Goal: Information Seeking & Learning: Learn about a topic

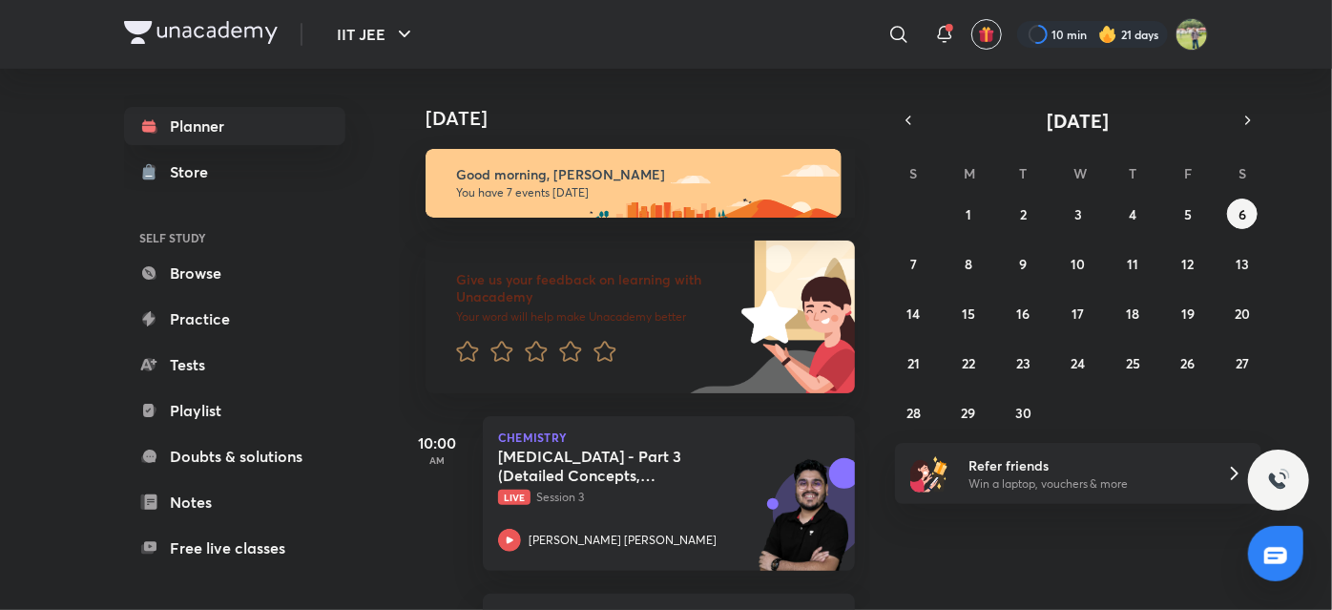
click at [180, 40] on img at bounding box center [201, 32] width 154 height 23
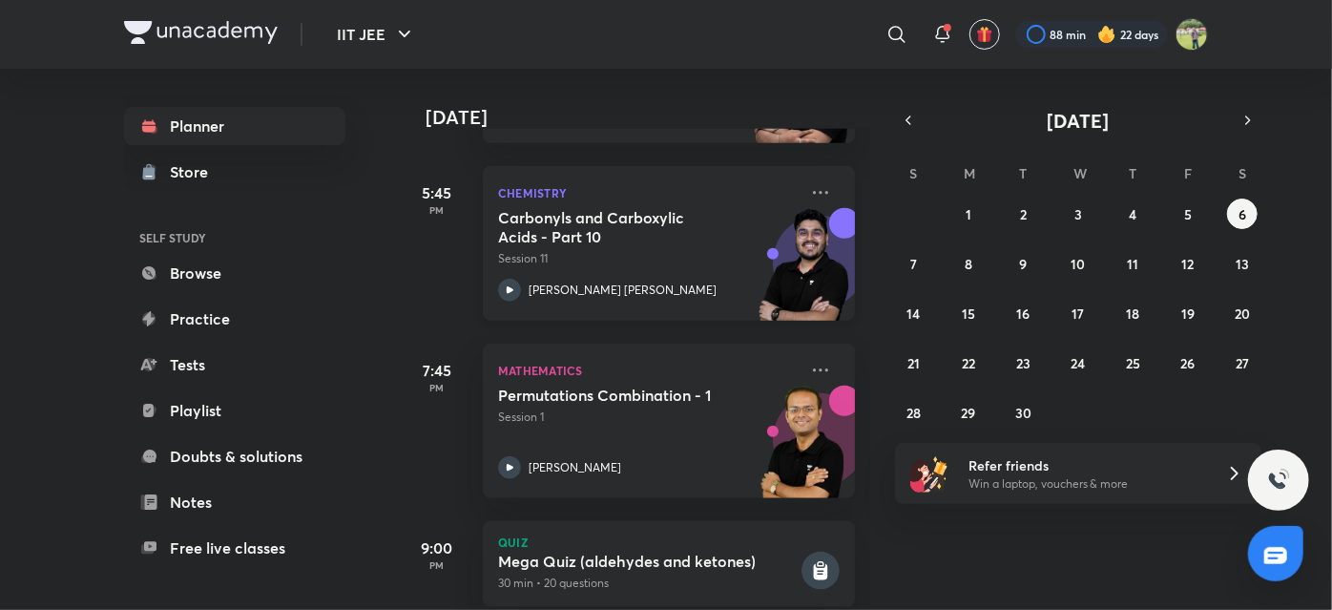
scroll to position [957, 0]
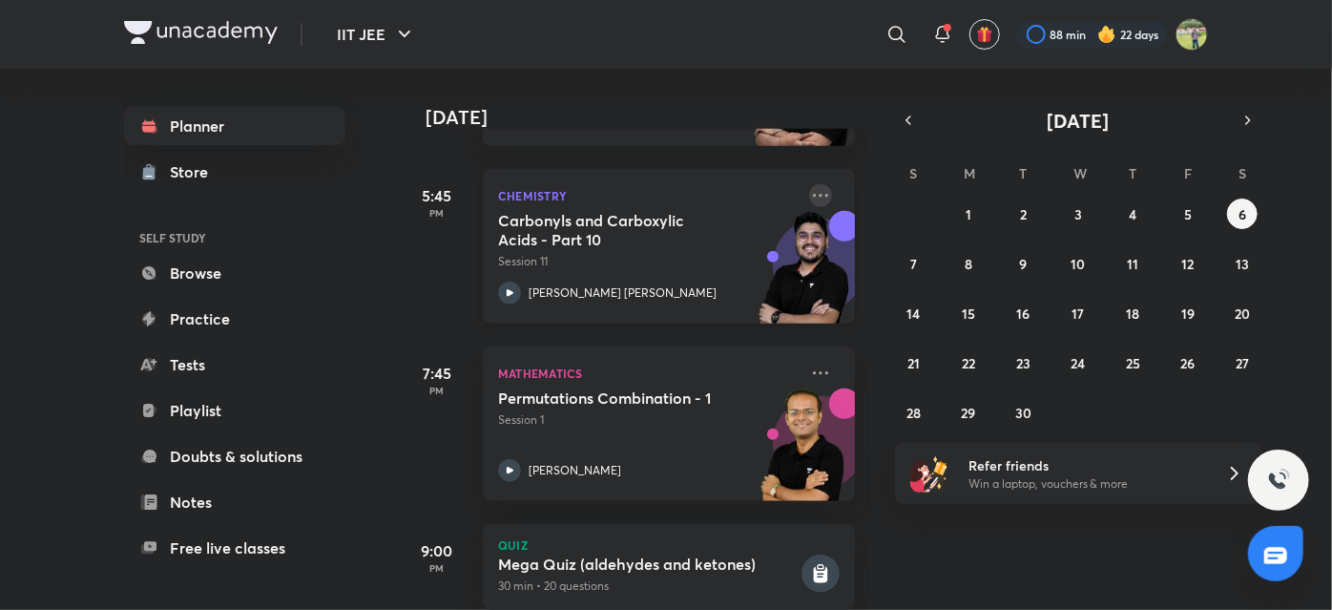
click at [809, 198] on icon at bounding box center [820, 195] width 23 height 23
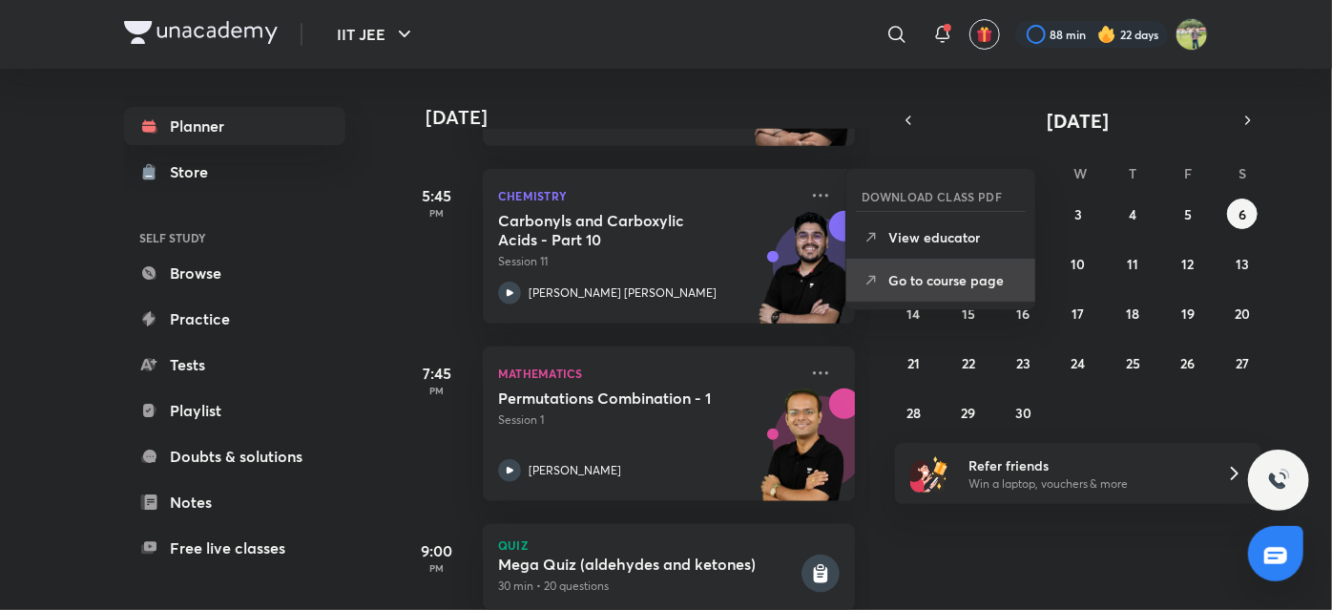
click at [906, 291] on li "Go to course page" at bounding box center [940, 280] width 189 height 43
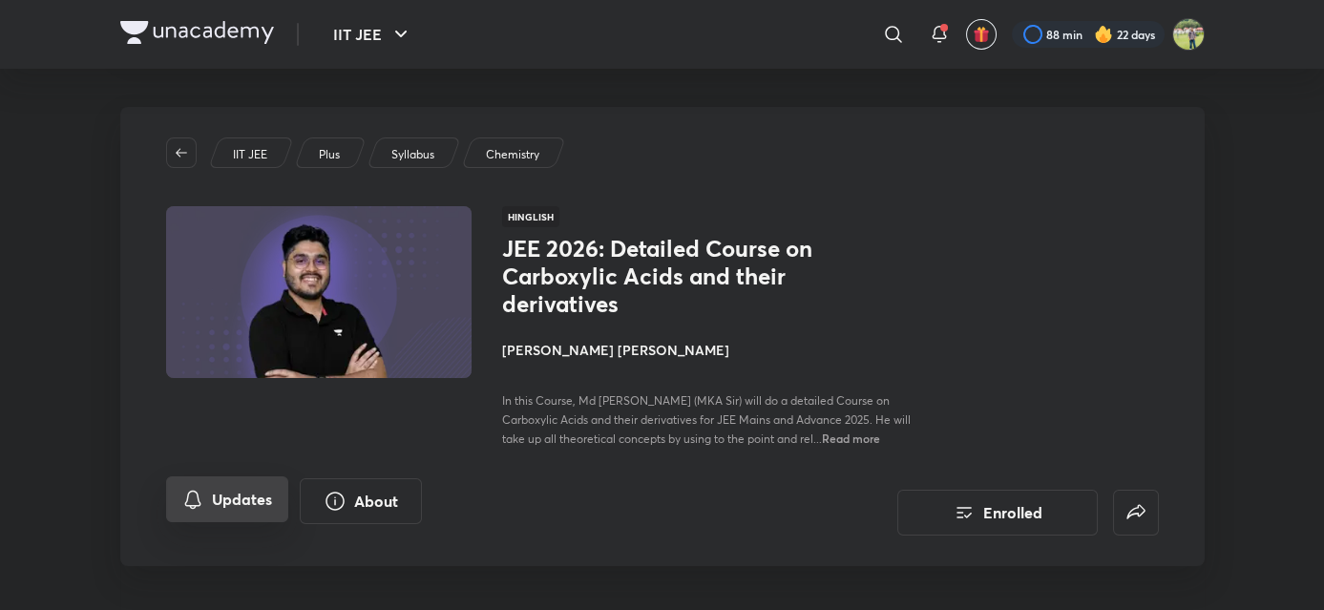
click at [247, 515] on button "Updates" at bounding box center [227, 499] width 122 height 46
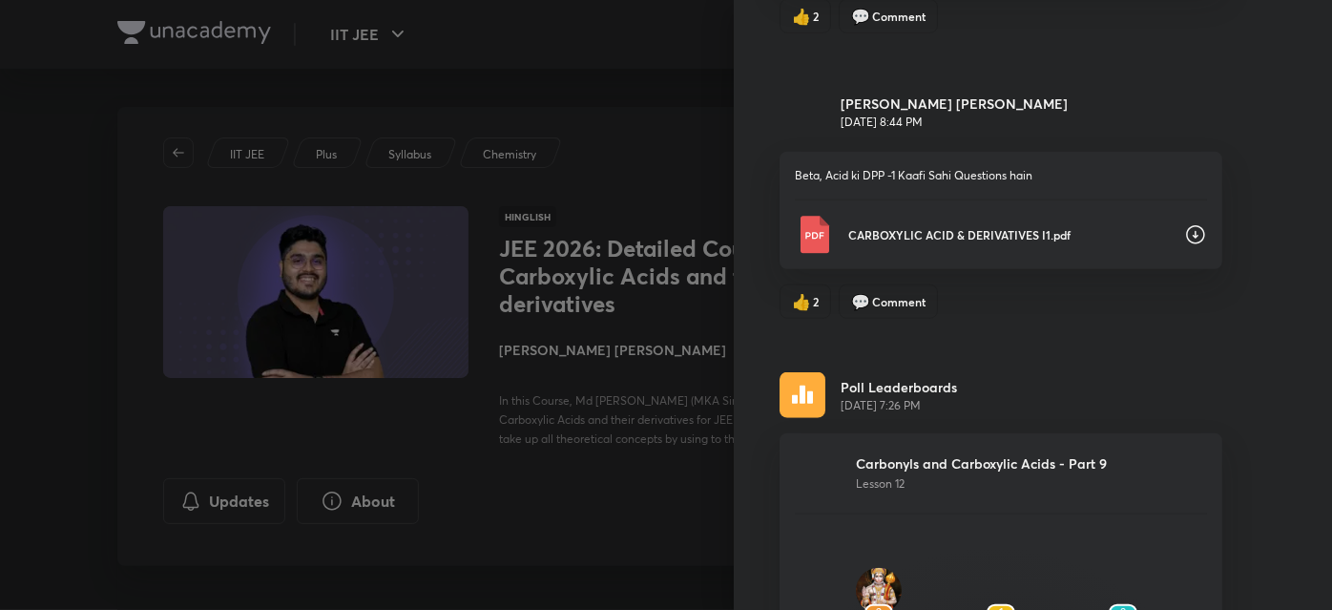
scroll to position [679, 0]
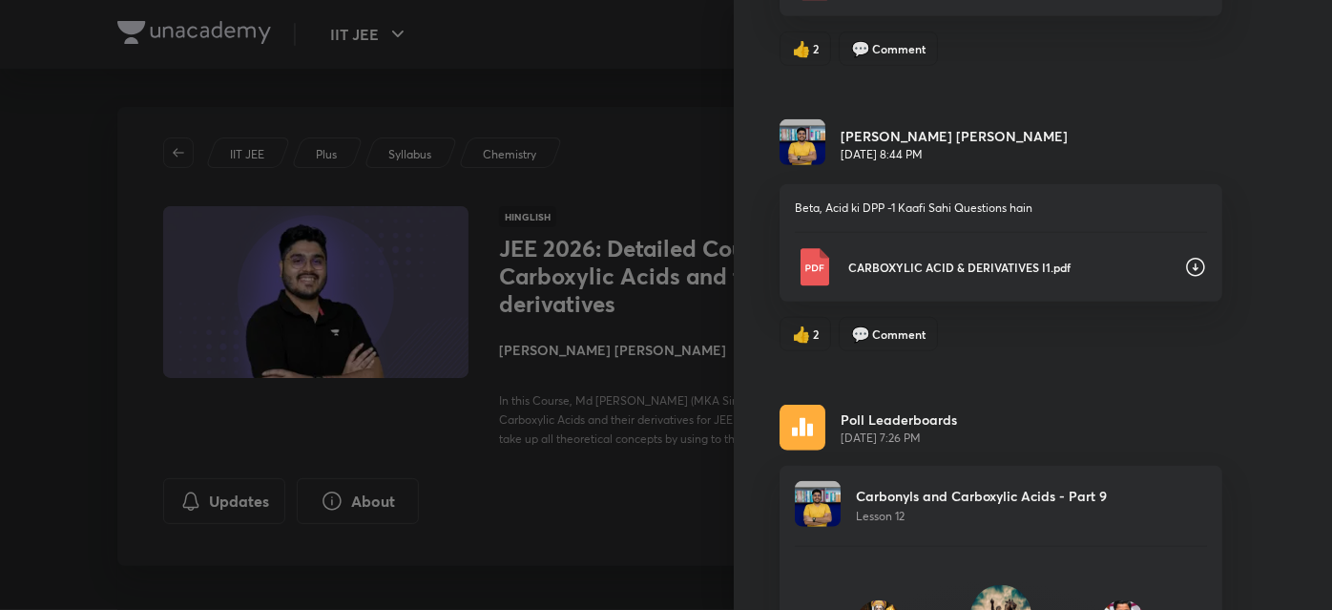
click at [954, 259] on p "CARBOXYLIC ACID & DERIVATIVES I1.pdf" at bounding box center [1008, 267] width 321 height 17
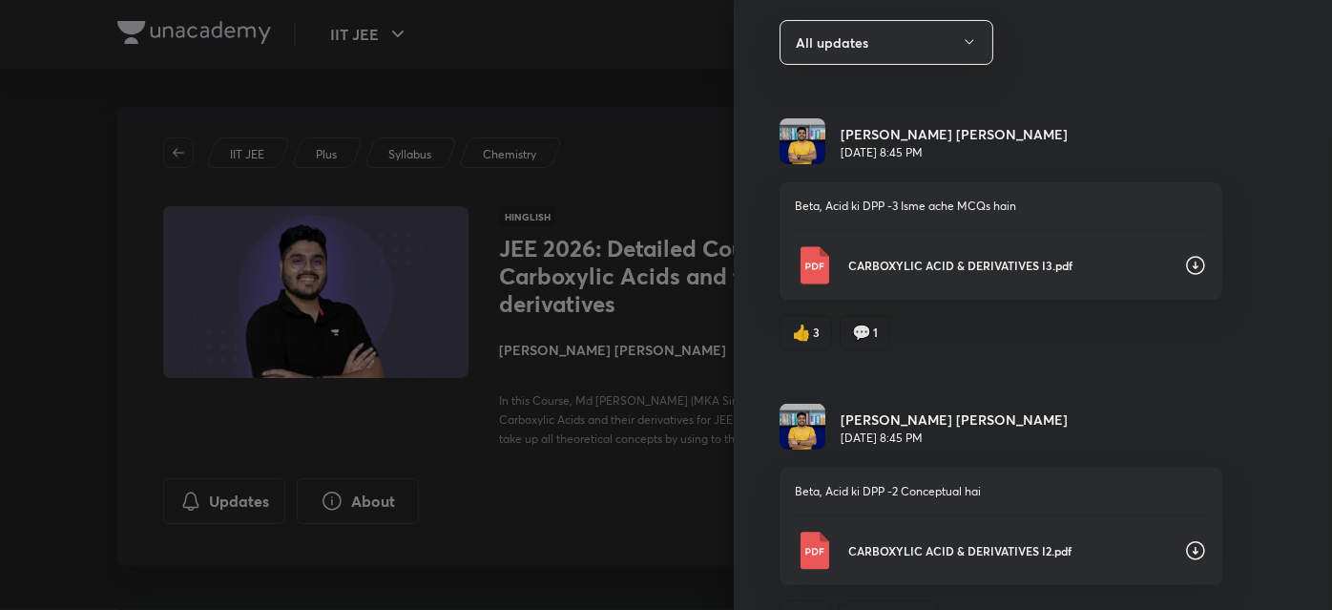
scroll to position [115, 0]
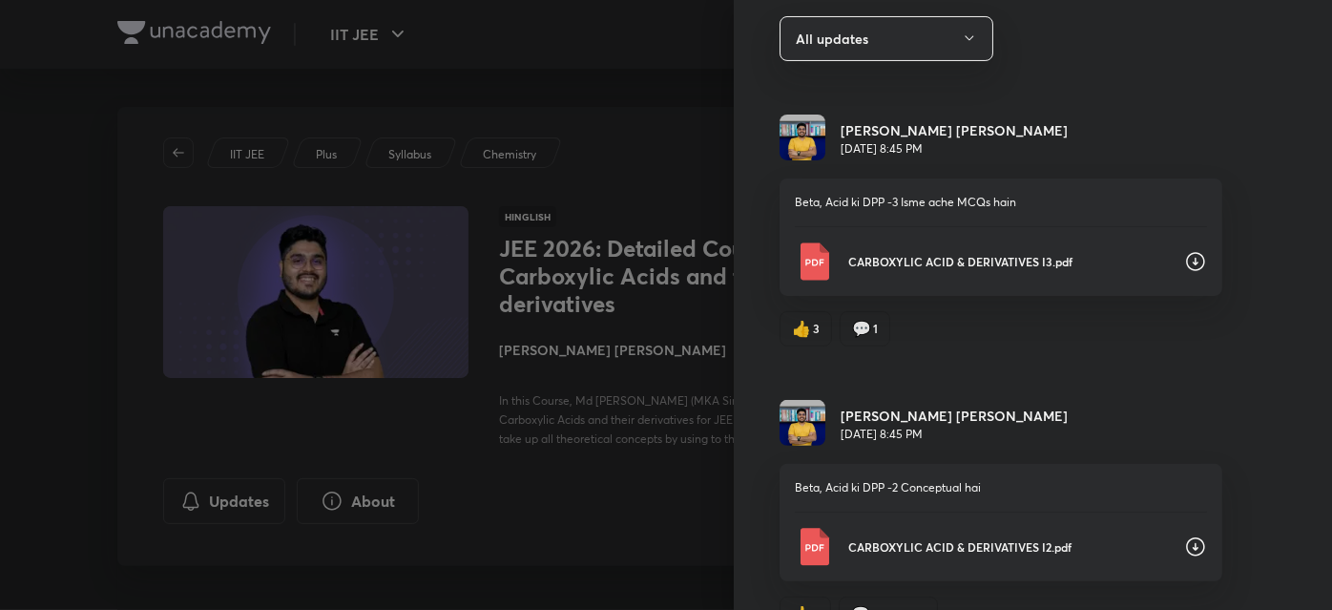
click at [904, 538] on p "CARBOXYLIC ACID & DERIVATIVES I2.pdf" at bounding box center [1008, 546] width 321 height 17
click at [951, 261] on p "CARBOXYLIC ACID & DERIVATIVES I3.pdf" at bounding box center [1008, 261] width 321 height 17
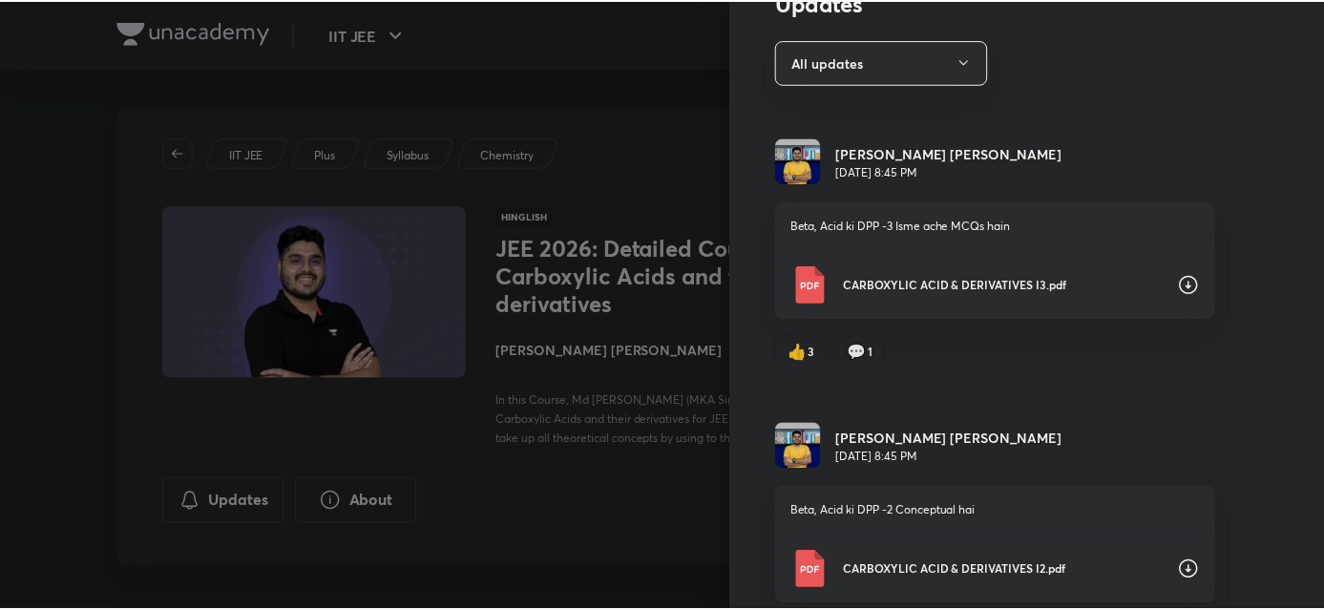
scroll to position [0, 0]
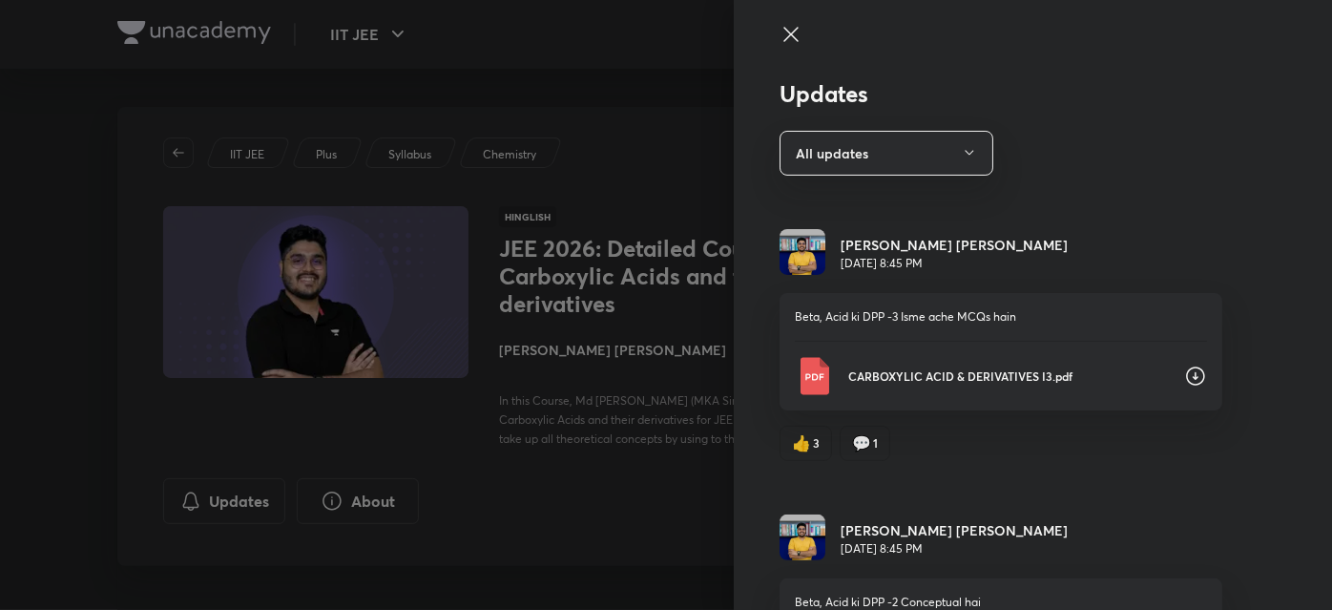
click at [646, 223] on div at bounding box center [666, 305] width 1332 height 610
